Goal: Navigation & Orientation: Find specific page/section

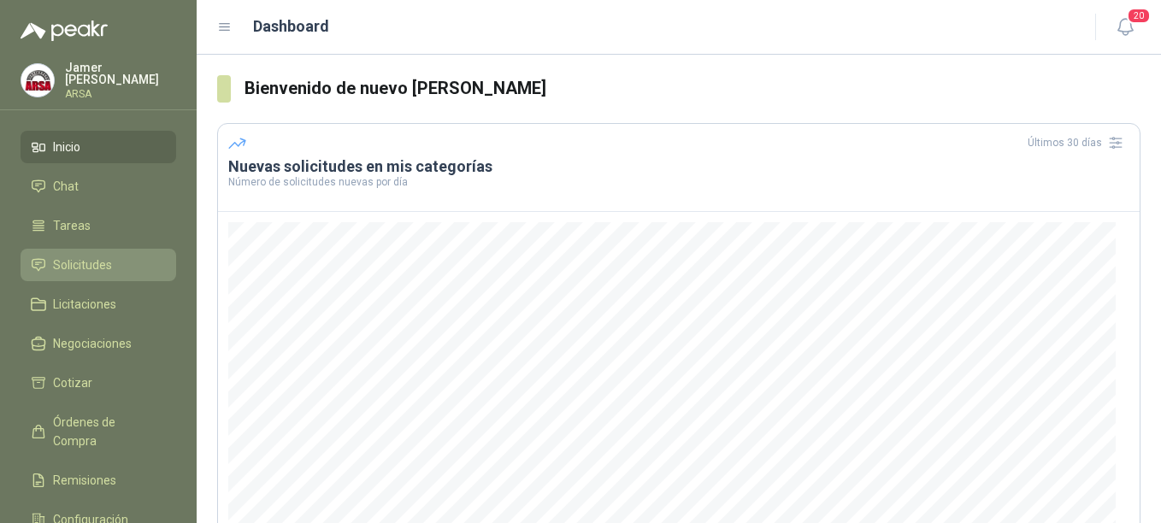
click at [124, 262] on li "Solicitudes" at bounding box center [98, 265] width 135 height 19
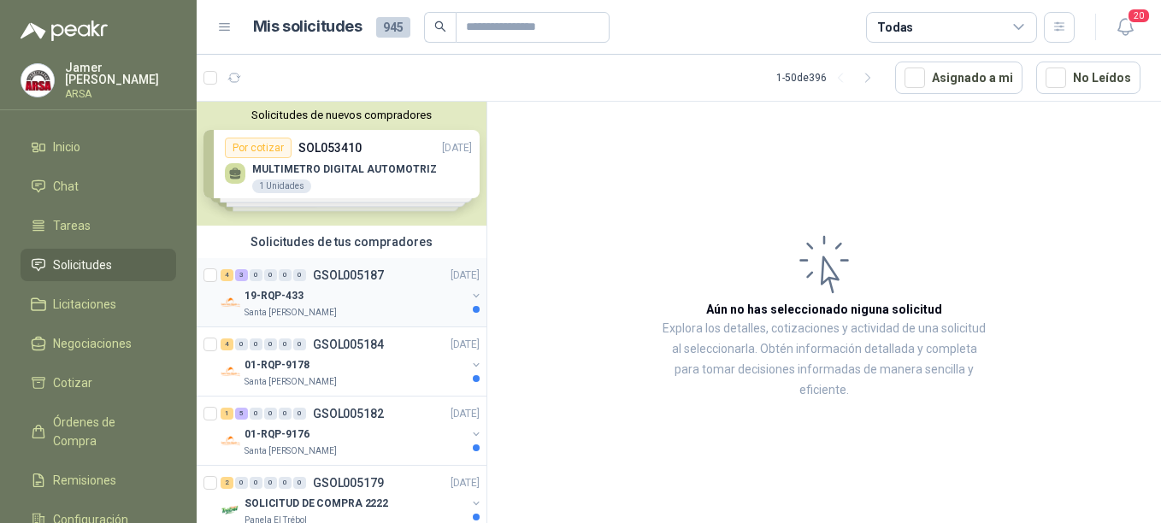
click at [345, 278] on p "GSOL005187" at bounding box center [348, 275] width 71 height 12
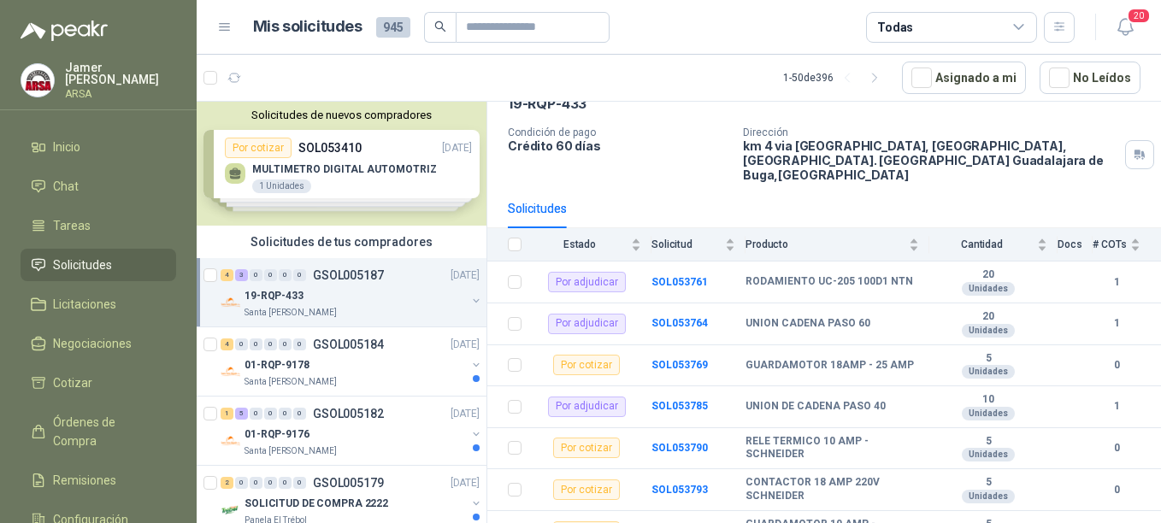
scroll to position [103, 0]
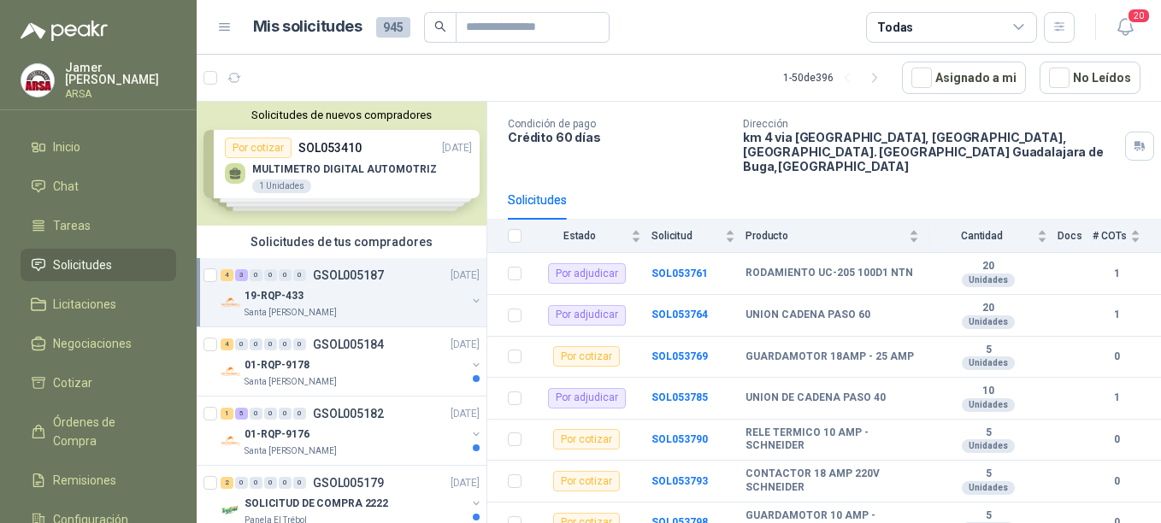
click at [343, 304] on div "19-RQP-433" at bounding box center [355, 296] width 221 height 21
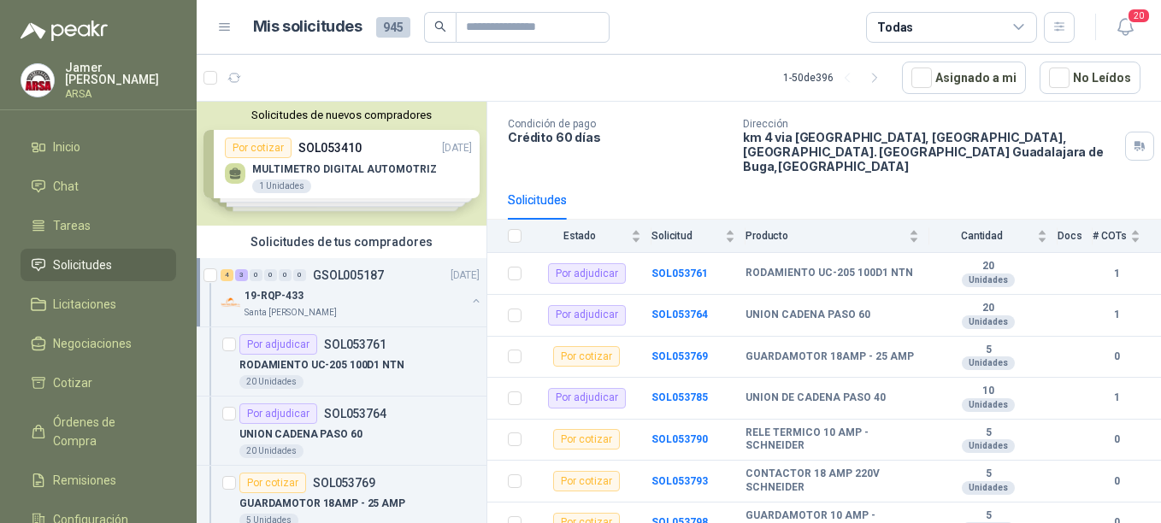
scroll to position [6, 0]
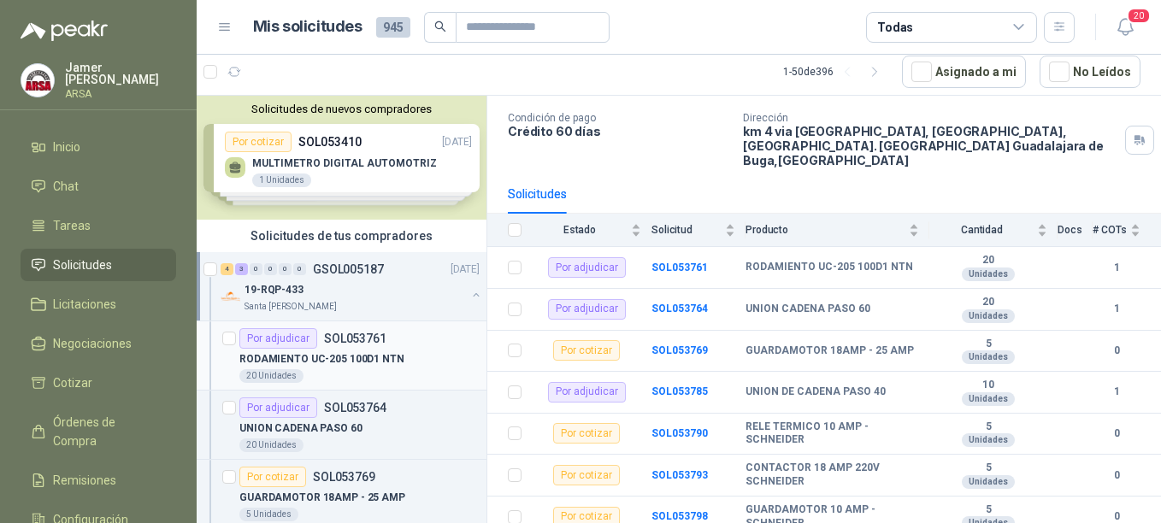
click at [329, 348] on div "Por adjudicar SOL053761" at bounding box center [312, 338] width 147 height 21
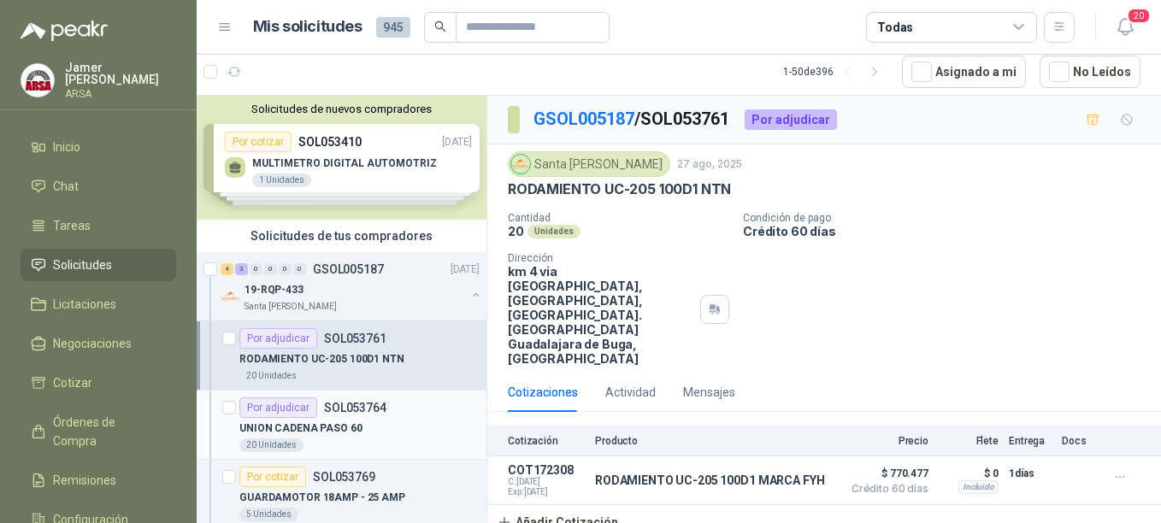
click at [370, 406] on p "SOL053764" at bounding box center [355, 408] width 62 height 12
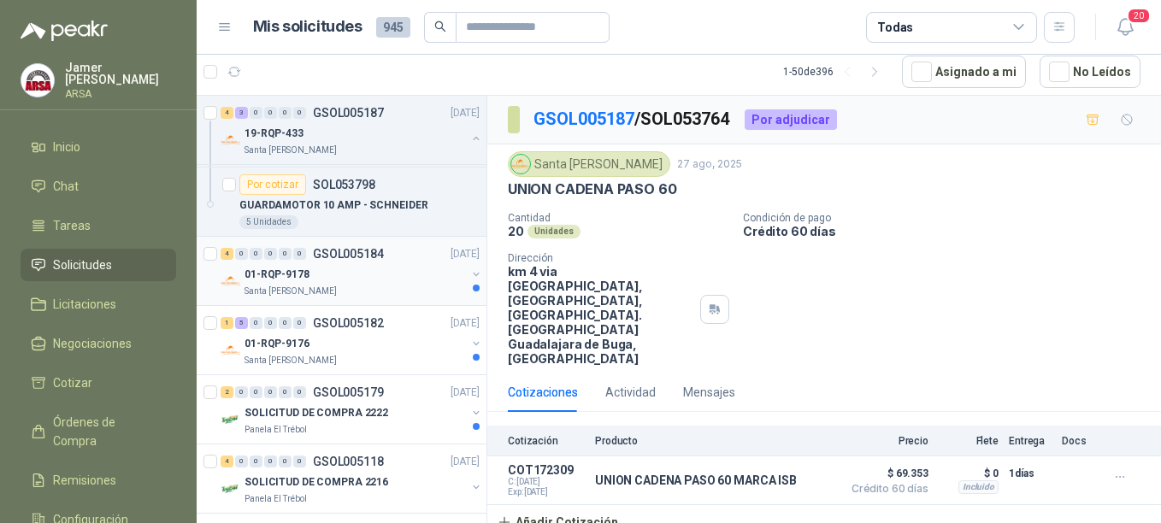
scroll to position [587, 0]
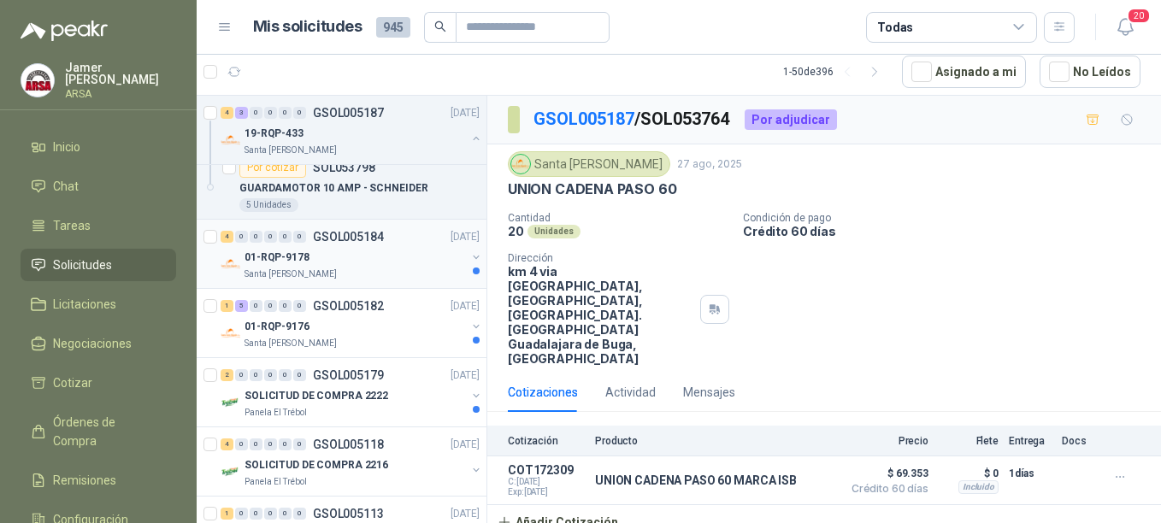
click at [326, 255] on div "01-RQP-9178" at bounding box center [355, 257] width 221 height 21
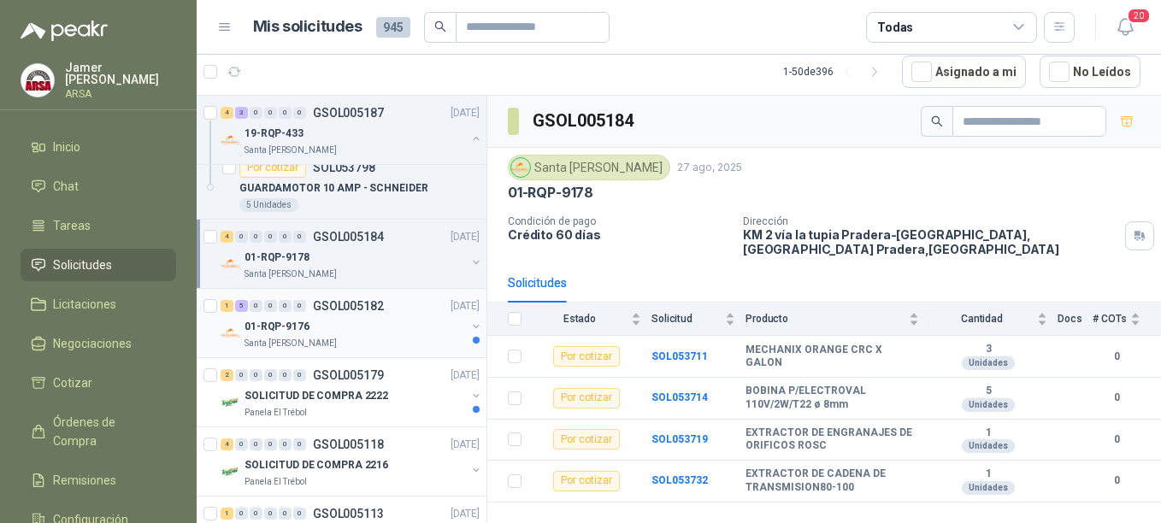
click at [305, 328] on p "01-RQP-9176" at bounding box center [277, 327] width 65 height 16
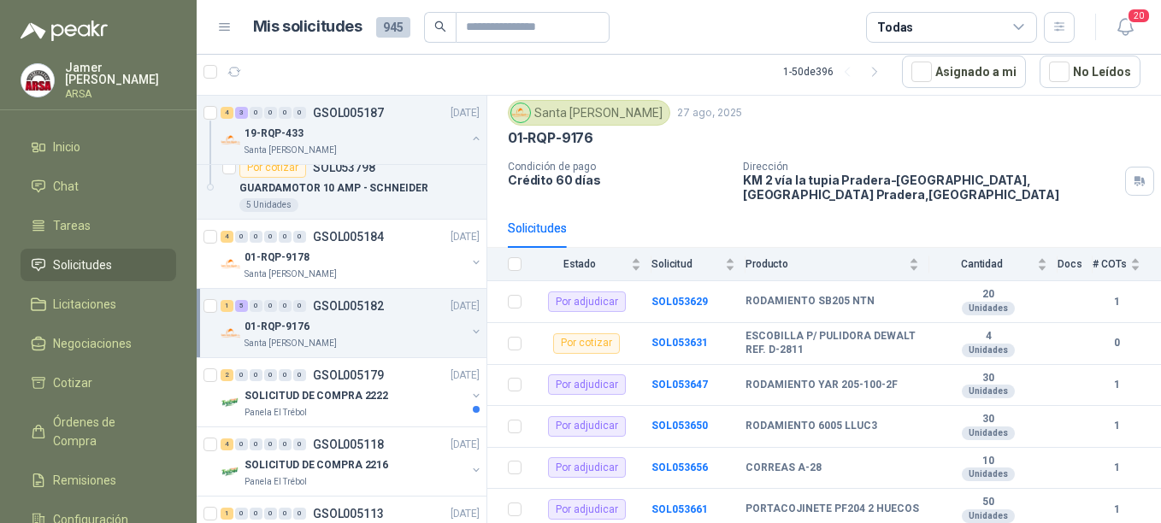
scroll to position [62, 0]
